Goal: Transaction & Acquisition: Purchase product/service

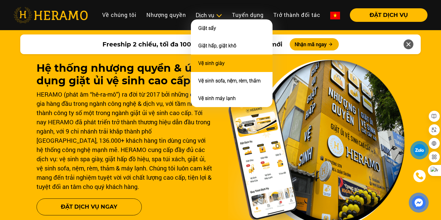
click at [213, 61] on link "Vệ sinh giày" at bounding box center [211, 63] width 26 height 6
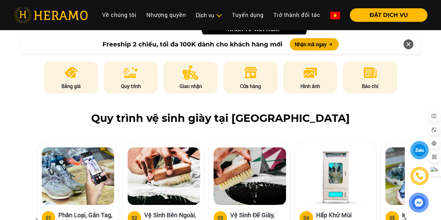
scroll to position [307, 0]
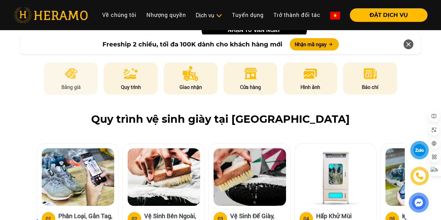
click at [66, 72] on img at bounding box center [71, 73] width 15 height 15
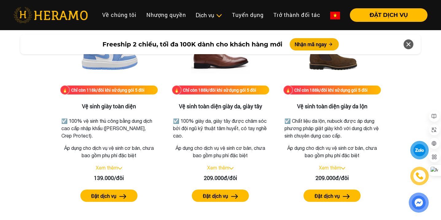
scroll to position [883, 0]
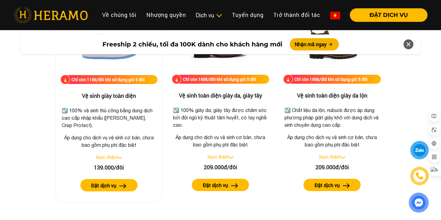
click at [107, 156] on link "Xem thêm" at bounding box center [107, 157] width 22 height 6
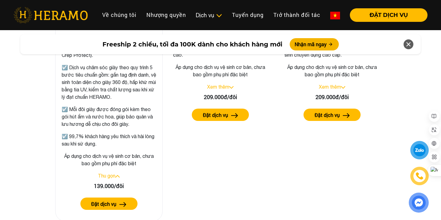
scroll to position [955, 0]
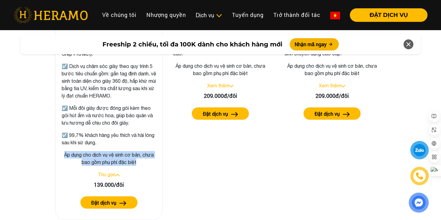
drag, startPoint x: 137, startPoint y: 161, endPoint x: 60, endPoint y: 153, distance: 77.8
click at [60, 153] on div "Chỉ còn 118k/đôi khi sử dụng gói 5 đôi Vệ sinh giày toàn diện ☑️ 100% vệ sinh t…" at bounding box center [108, 78] width 107 height 282
copy p "Áp dụng cho dịch vụ vệ sinh cơ bản, chưa bao gồm phụ phí đặc biệt"
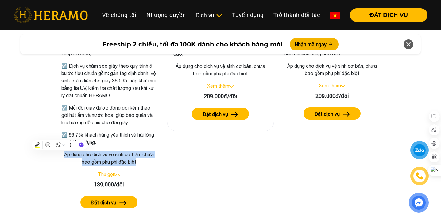
scroll to position [954, 0]
click at [221, 88] on link "Xem thêm" at bounding box center [218, 86] width 22 height 6
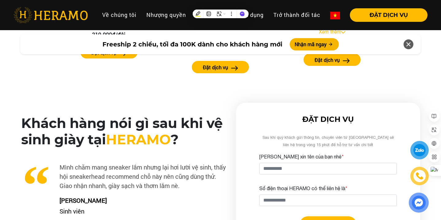
scroll to position [1519, 0]
